Goal: Find contact information: Find contact information

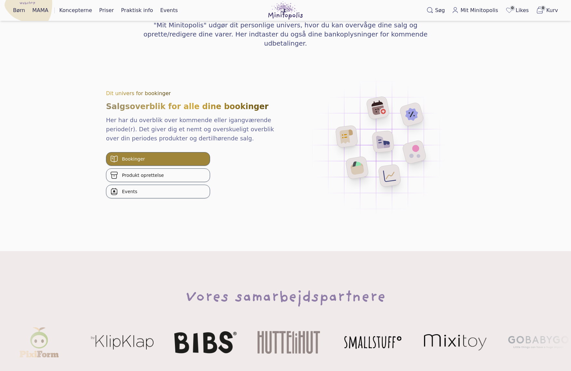
scroll to position [1431, 0]
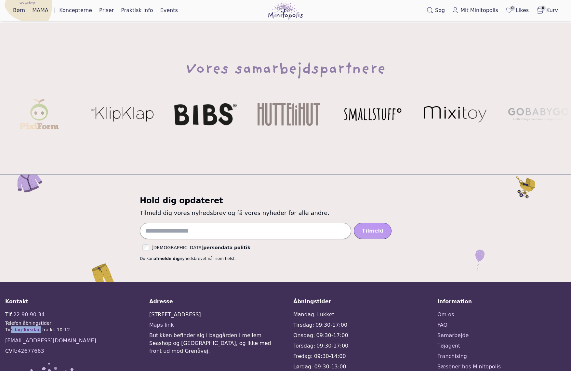
drag, startPoint x: 10, startPoint y: 305, endPoint x: 41, endPoint y: 302, distance: 31.1
click at [38, 326] on div "Tirsdag-Torsdag fra kl. 10-12" at bounding box center [37, 329] width 65 height 7
click at [45, 326] on div "Tirsdag-Torsdag fra kl. 10-12" at bounding box center [37, 329] width 65 height 7
drag, startPoint x: 64, startPoint y: 305, endPoint x: 43, endPoint y: 308, distance: 21.0
click at [43, 310] on div "Tlf: 22 90 90 34 Telefon åbningstider: Tirsdag-Torsdag fra kl. 10-12 kontakt@mi…" at bounding box center [69, 363] width 129 height 106
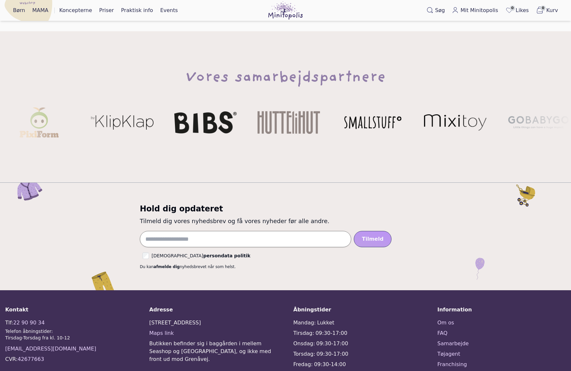
scroll to position [1431, 0]
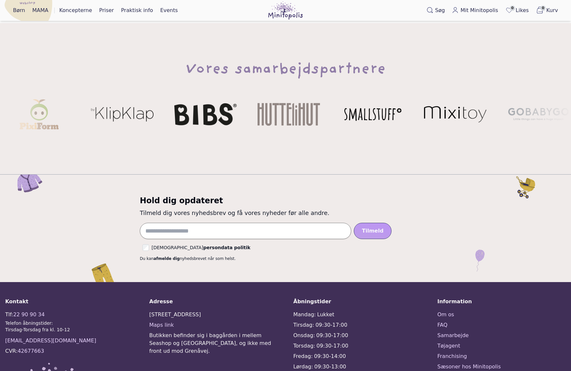
drag, startPoint x: 212, startPoint y: 292, endPoint x: 149, endPoint y: 291, distance: 63.4
copy div "[STREET_ADDRESS]"
